Goal: Information Seeking & Learning: Learn about a topic

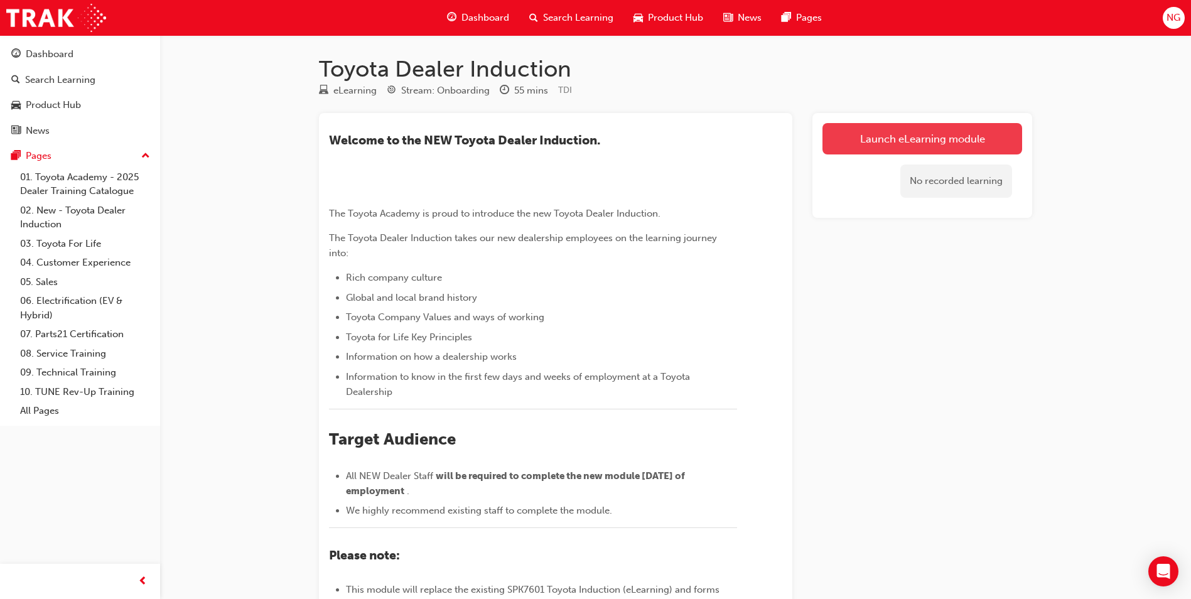
click at [901, 141] on link "Launch eLearning module" at bounding box center [922, 138] width 200 height 31
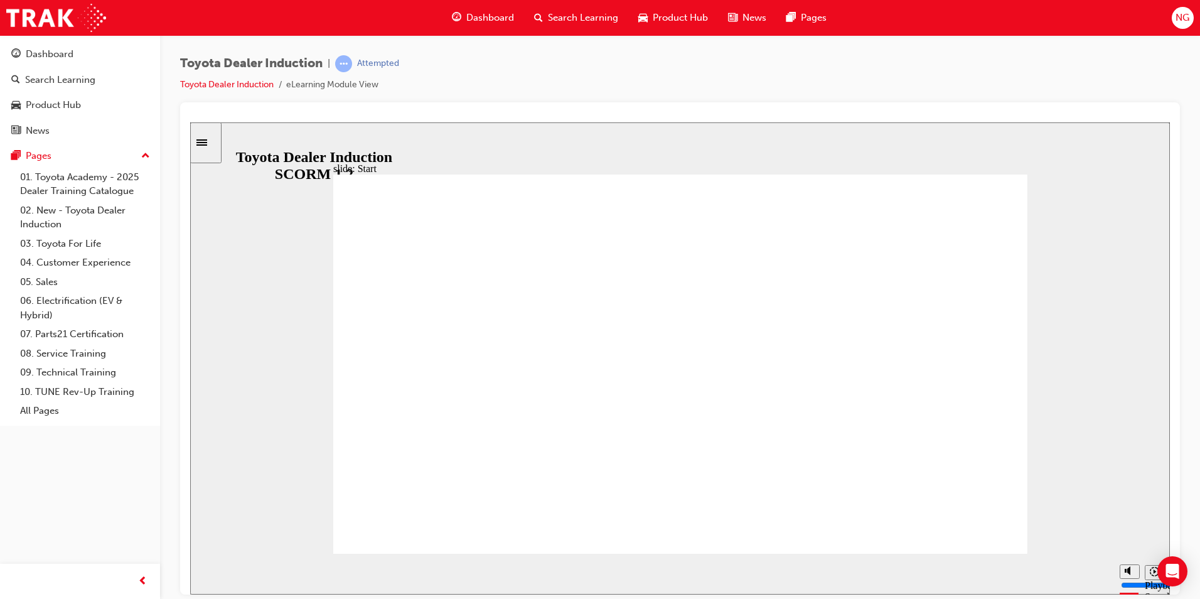
click at [1152, 576] on icon "Playback speed" at bounding box center [1154, 570] width 9 height 9
click at [1085, 571] on div "playback controls" at bounding box center [656, 571] width 864 height 14
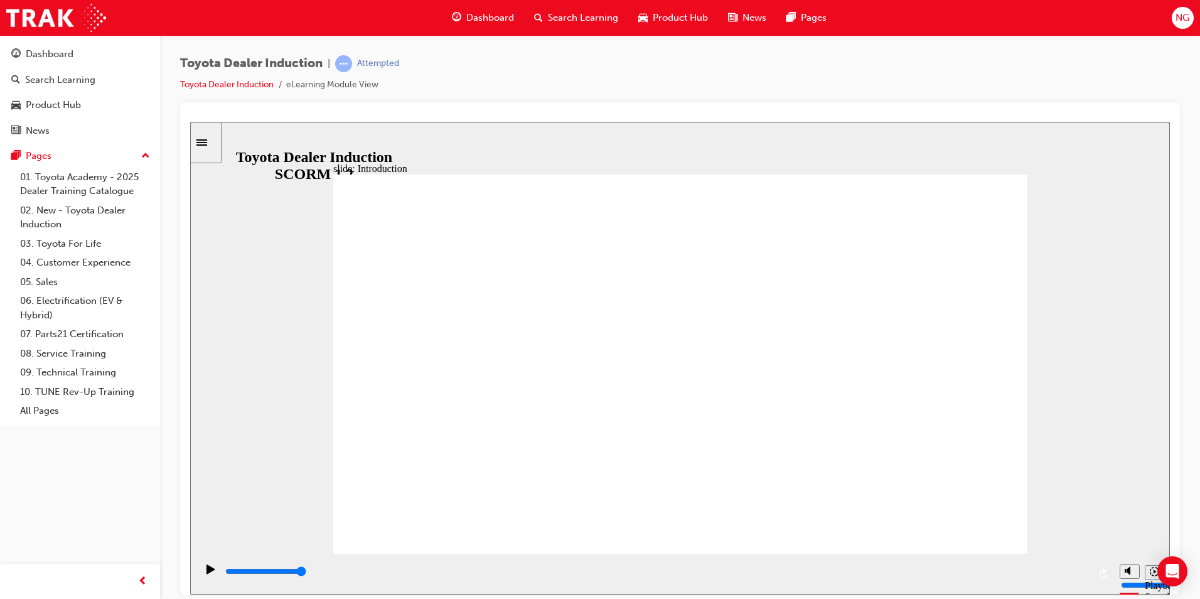
click at [306, 574] on input "slide progress" at bounding box center [265, 570] width 81 height 10
drag, startPoint x: 1106, startPoint y: 520, endPoint x: 1059, endPoint y: 577, distance: 73.5
click at [1093, 578] on div "slide: People are our greatest asset Rectangle 1 Rectangle 1 Multiply 1 Close W…" at bounding box center [680, 358] width 980 height 472
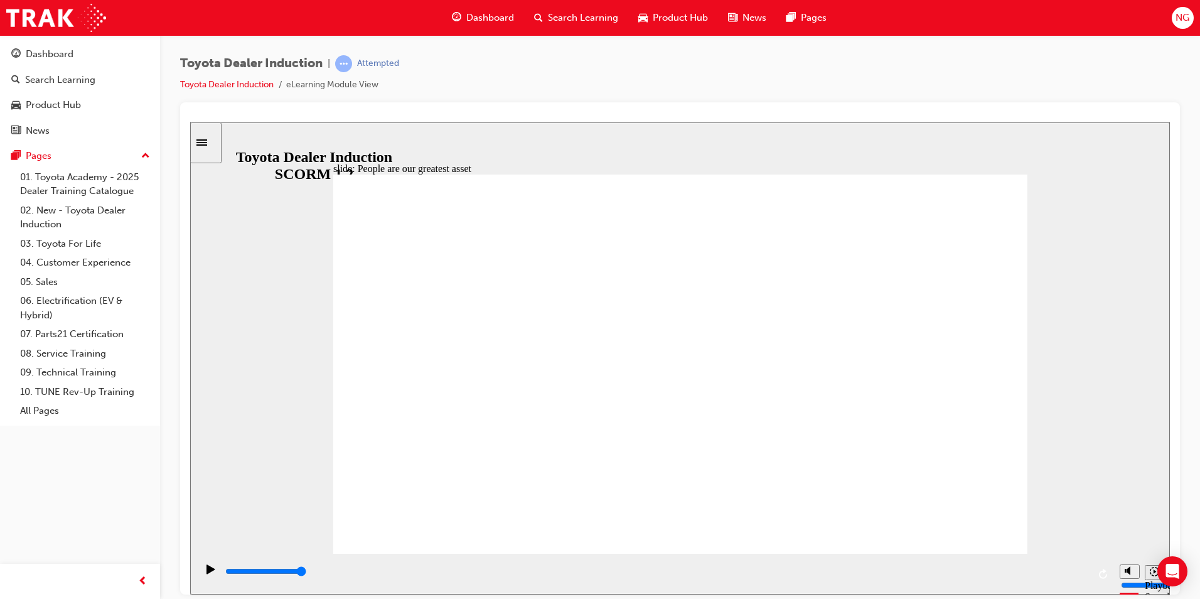
click at [1083, 568] on div "playback controls" at bounding box center [656, 571] width 864 height 14
click at [1072, 574] on div "playback controls" at bounding box center [656, 571] width 864 height 14
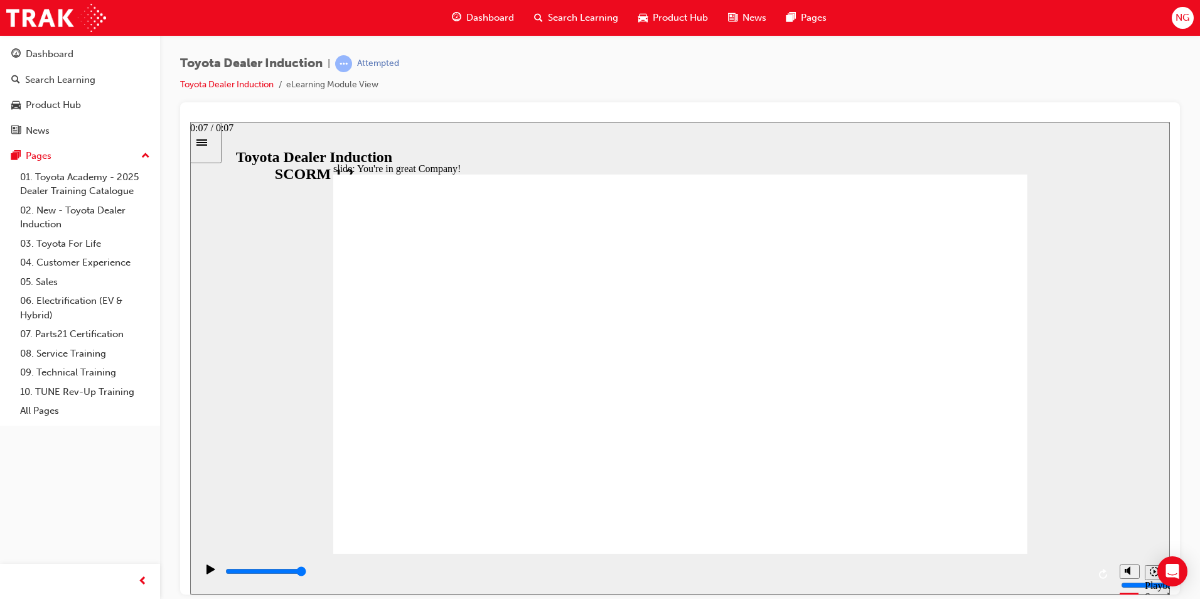
type input "7500"
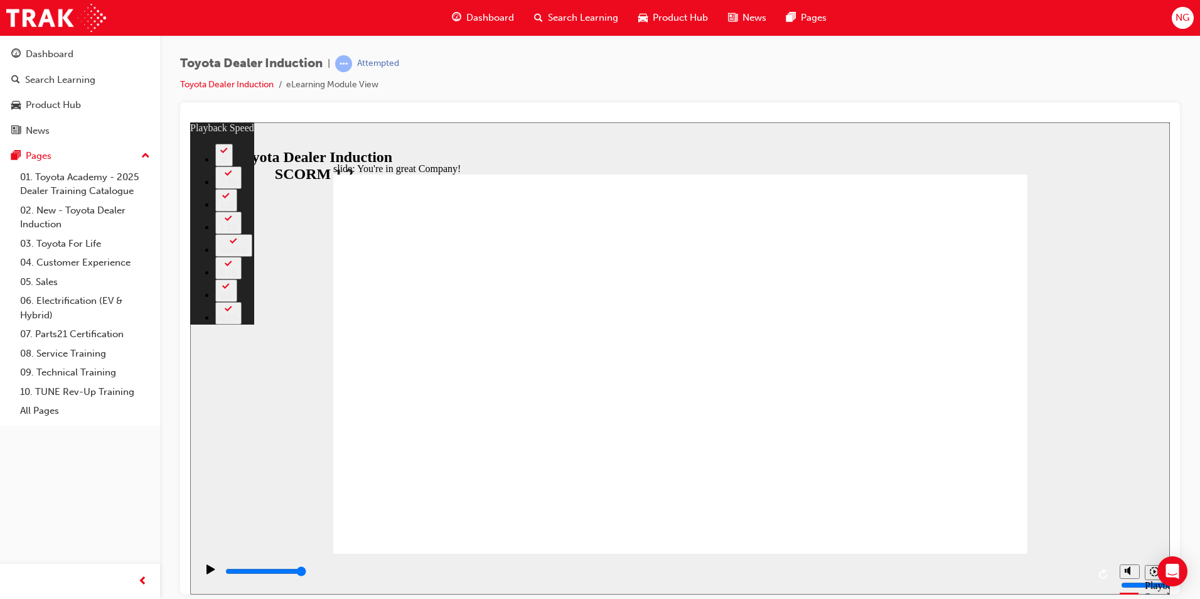
drag, startPoint x: 853, startPoint y: 526, endPoint x: 988, endPoint y: 537, distance: 136.0
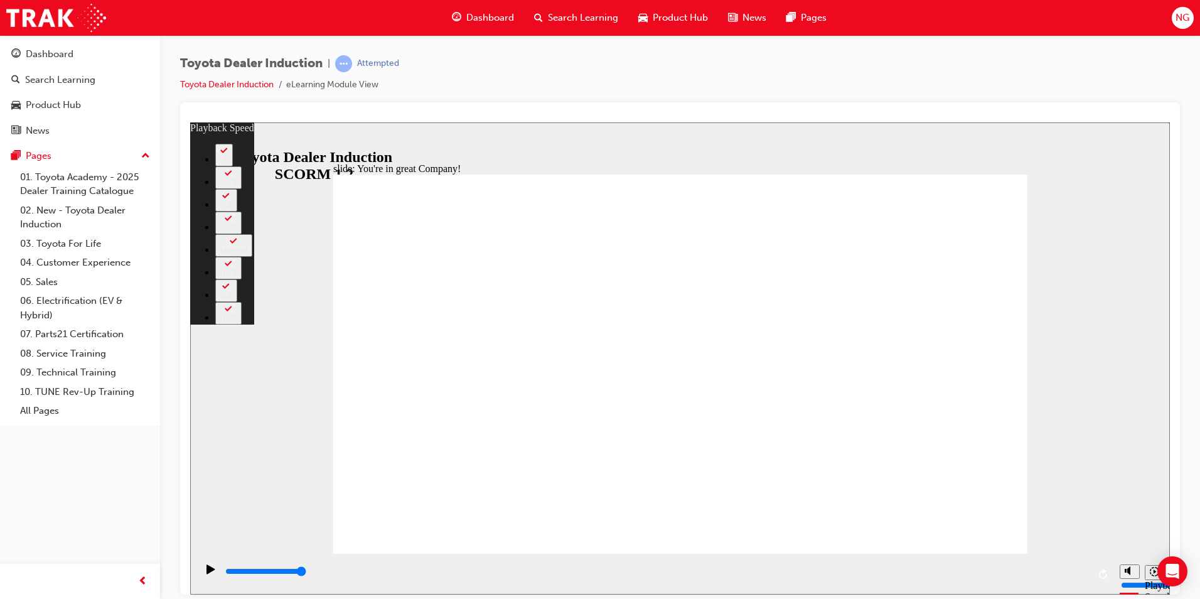
click at [254, 345] on div "0:01 / 0:07" at bounding box center [222, 339] width 64 height 11
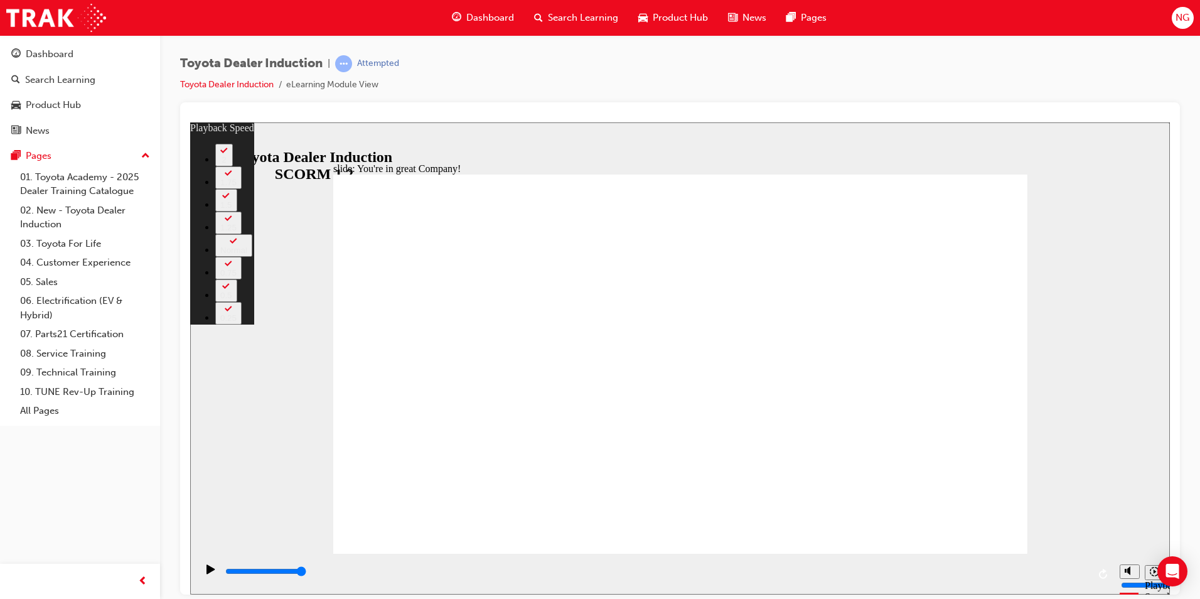
type input "156"
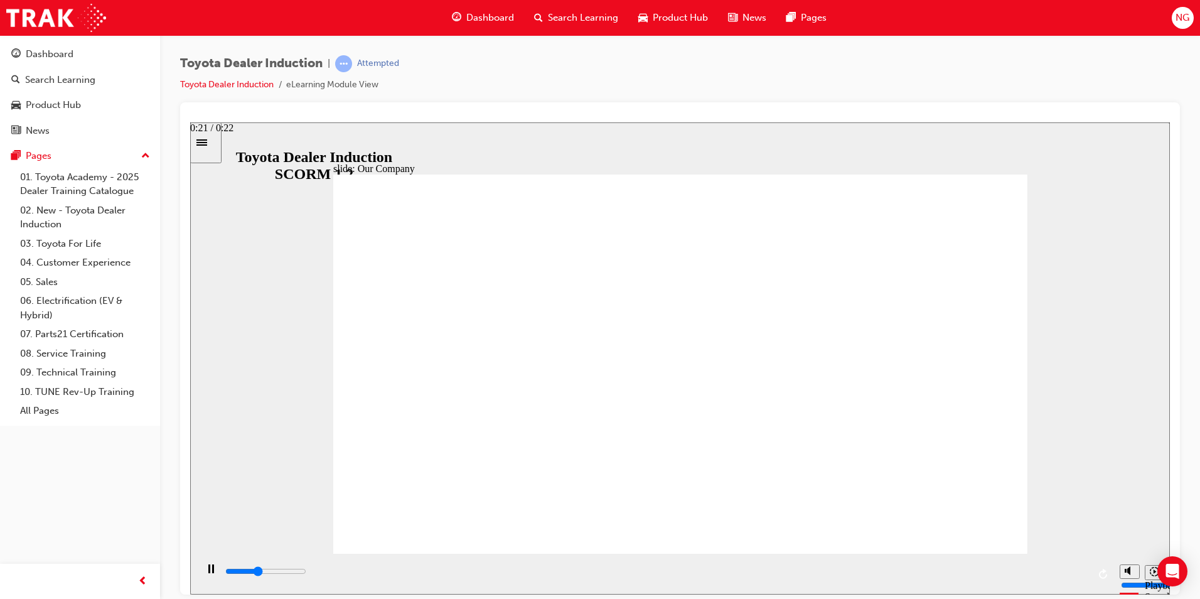
click at [306, 574] on input "slide progress" at bounding box center [265, 570] width 81 height 10
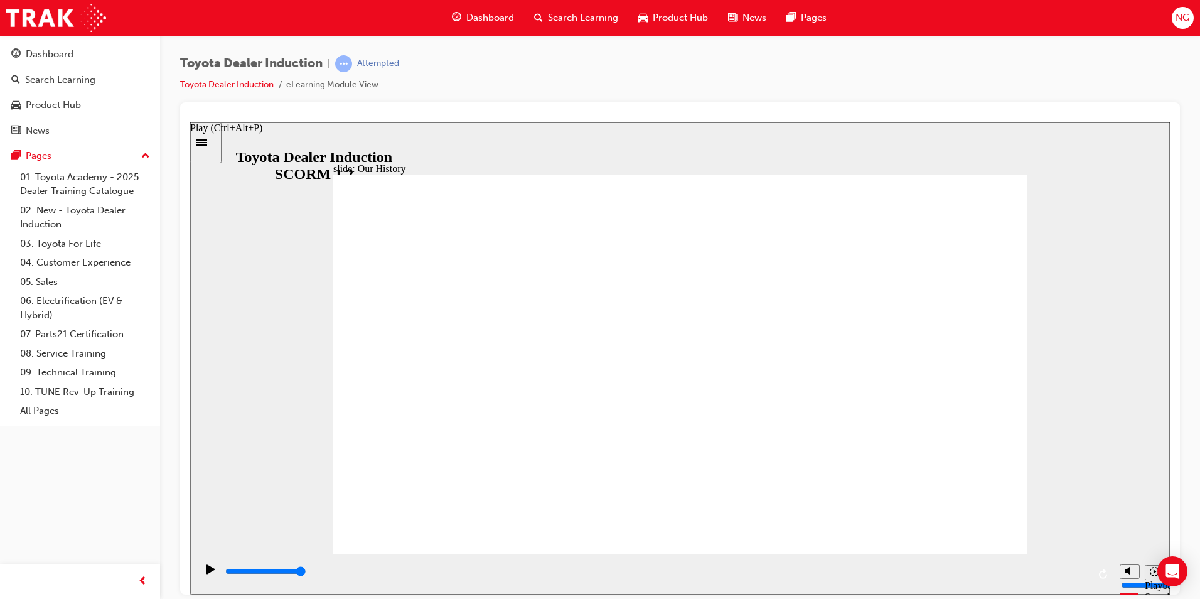
click at [210, 573] on icon "Play (Ctrl+Alt+P)" at bounding box center [210, 568] width 8 height 9
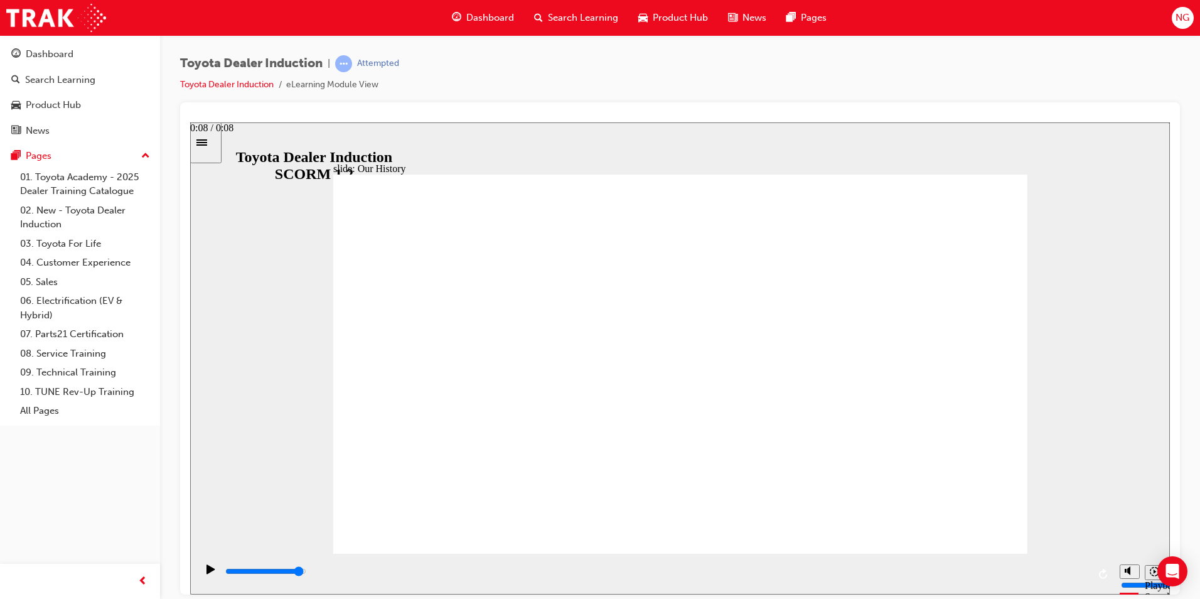
click at [306, 572] on input "slide progress" at bounding box center [265, 570] width 81 height 10
click at [206, 574] on icon "Play (Ctrl+Alt+P)" at bounding box center [210, 569] width 9 height 10
click at [212, 567] on div "Play (Ctrl+Alt+P)" at bounding box center [210, 574] width 21 height 21
click at [209, 569] on icon "Play (Ctrl+Alt+P)" at bounding box center [210, 569] width 9 height 10
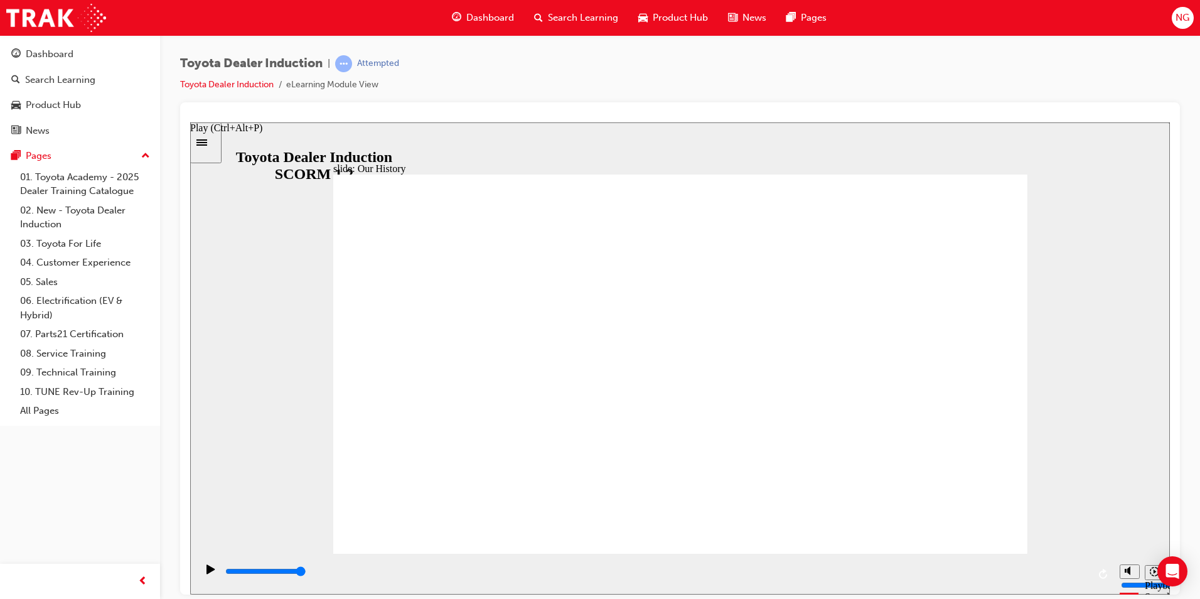
click at [209, 569] on icon "Play (Ctrl+Alt+P)" at bounding box center [210, 569] width 9 height 10
click at [1154, 571] on icon "Playback speed" at bounding box center [1154, 570] width 9 height 9
click at [211, 137] on div "Sidebar Toggle" at bounding box center [205, 141] width 21 height 9
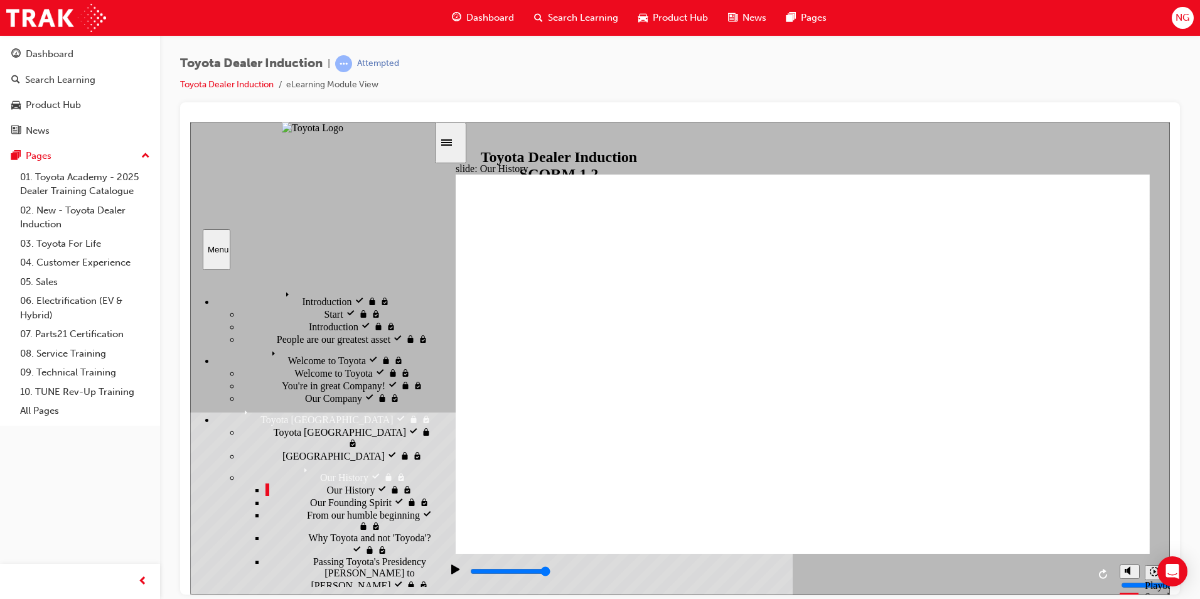
click at [318, 425] on div "Toyota Japan visited Toyota Japan" at bounding box center [336, 437] width 193 height 24
click at [282, 449] on span "Japan visited" at bounding box center [308, 454] width 52 height 11
click at [353, 483] on div "Our History visited Our History" at bounding box center [349, 489] width 168 height 13
click at [310, 501] on span "Our Founding Spirit" at bounding box center [351, 500] width 82 height 11
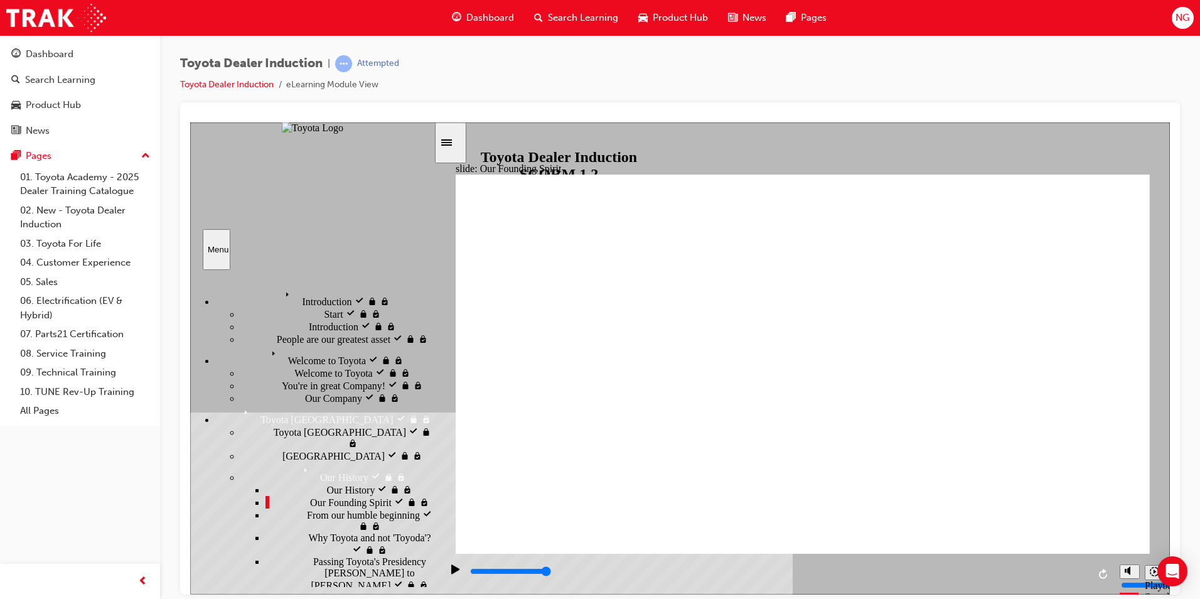
click at [396, 517] on div "From our humble beginning From our humble beginning" at bounding box center [349, 520] width 168 height 24
drag, startPoint x: 1097, startPoint y: 504, endPoint x: 1102, endPoint y: 515, distance: 12.4
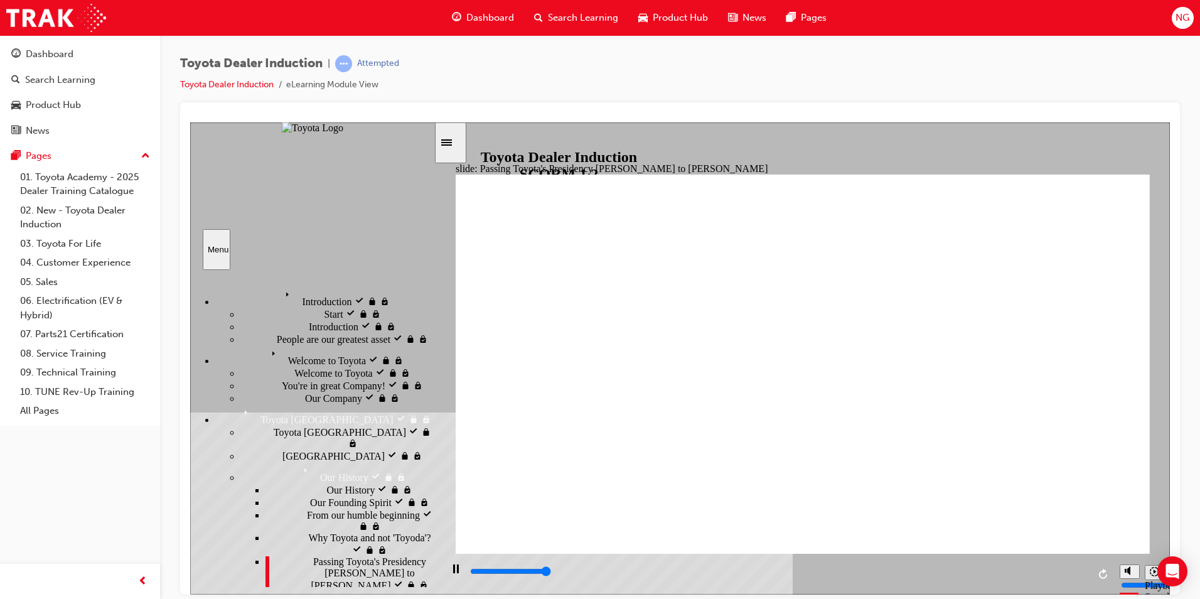
type input "25000"
